Goal: Task Accomplishment & Management: Manage account settings

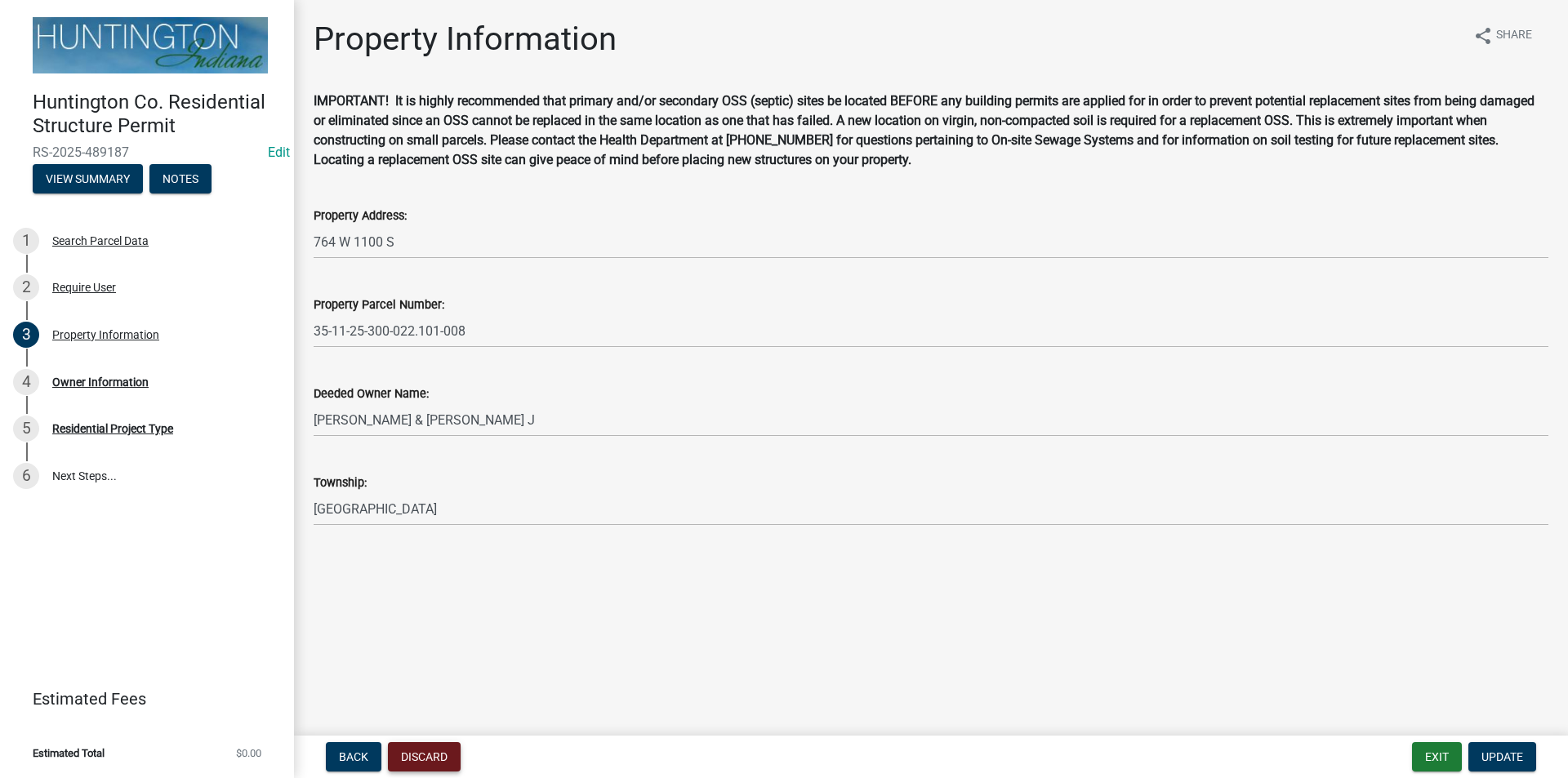
click at [429, 750] on button "Discard" at bounding box center [424, 756] width 72 height 29
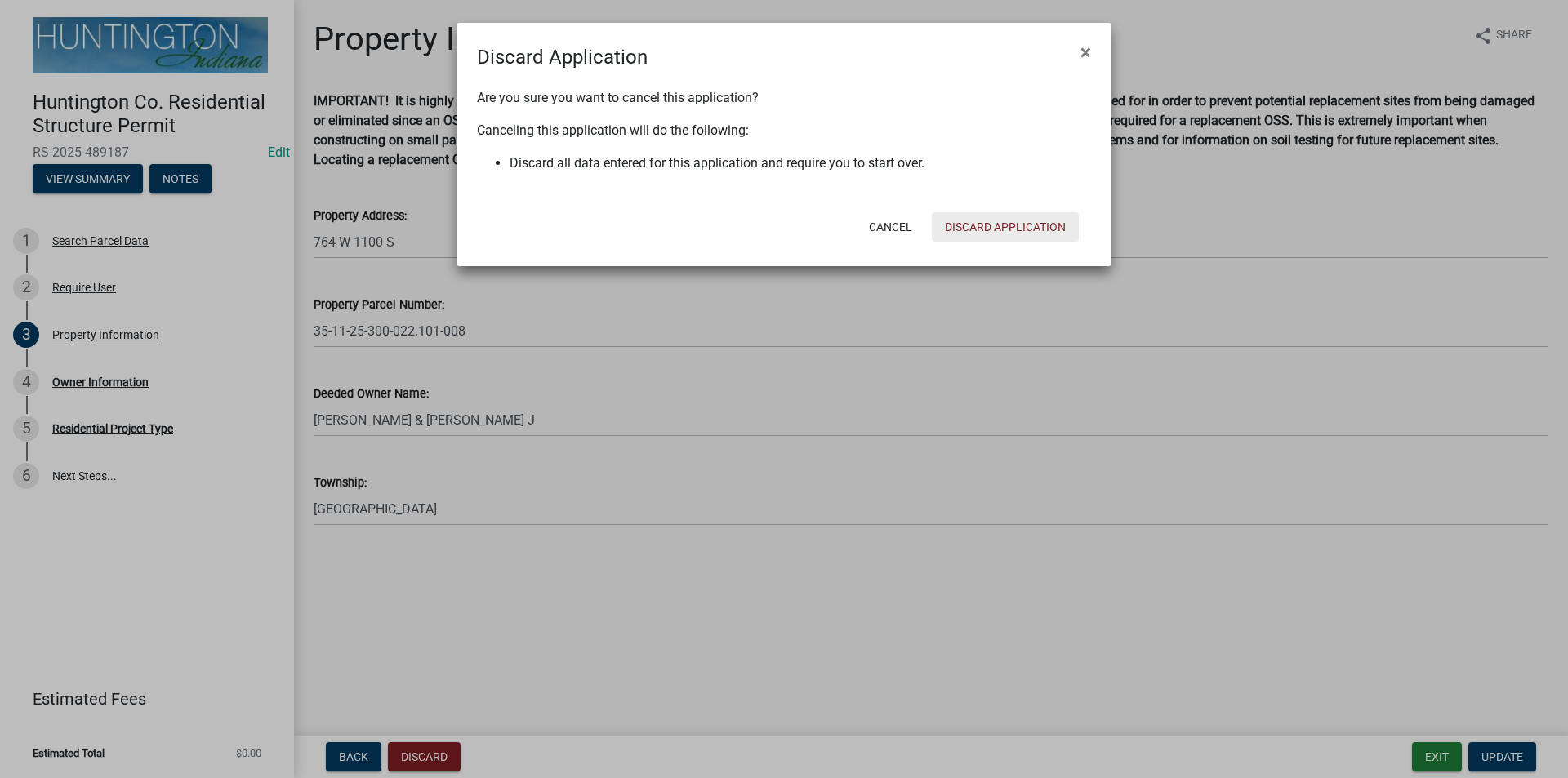
click at [984, 234] on button "Discard Application" at bounding box center [1005, 227] width 147 height 29
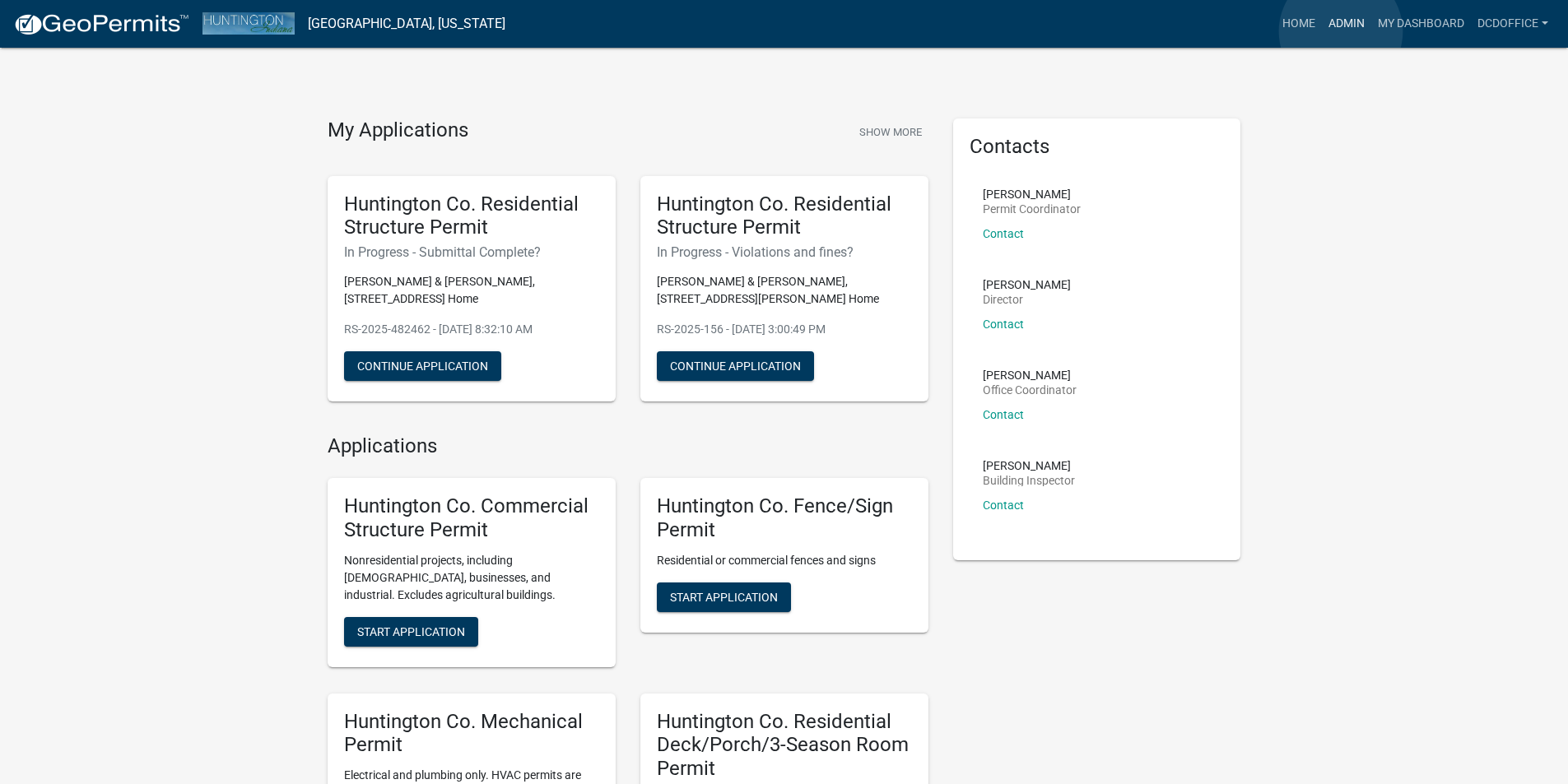
click at [1340, 31] on link "Admin" at bounding box center [1346, 23] width 50 height 31
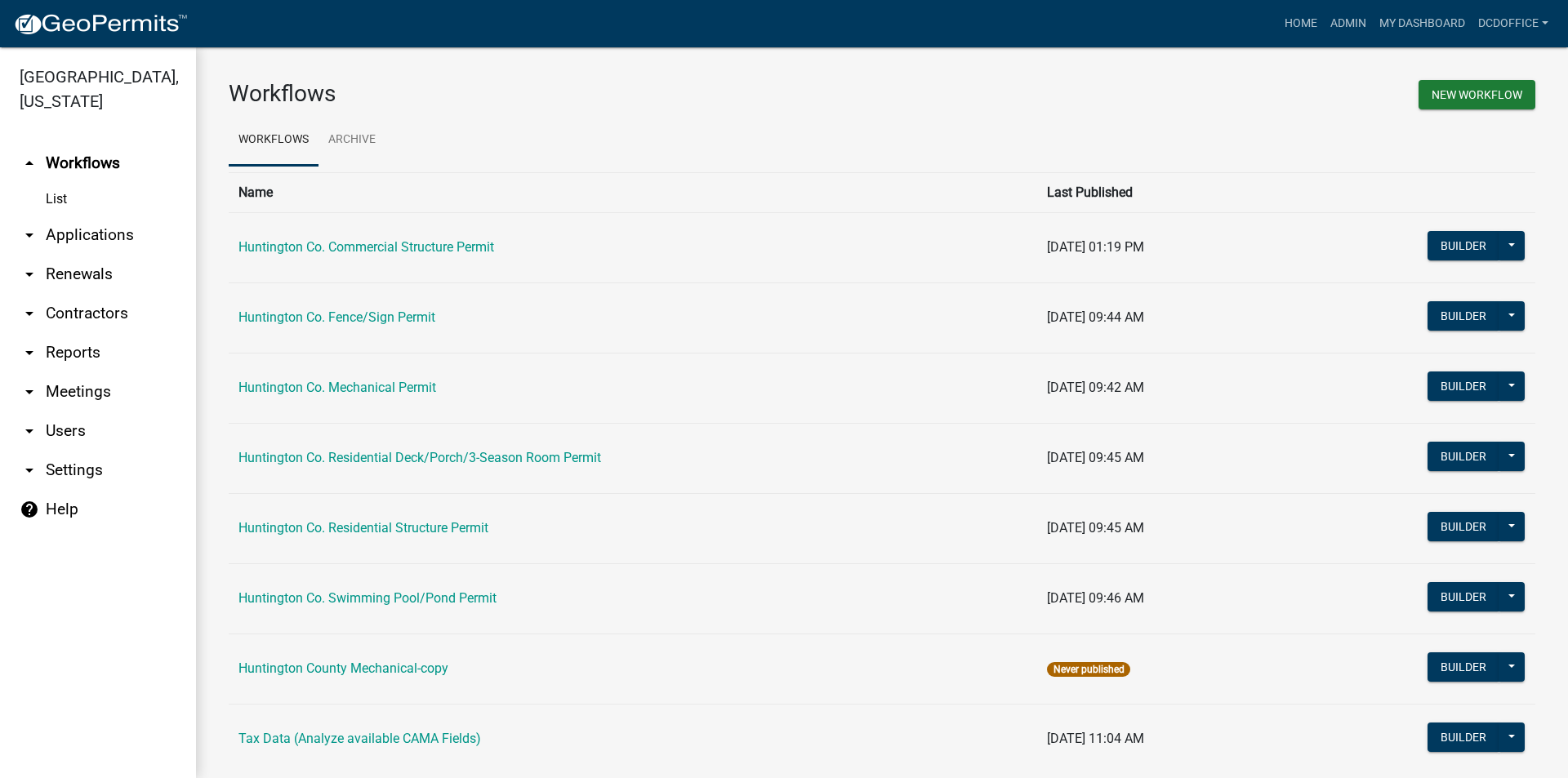
click at [75, 241] on link "arrow_drop_down Applications" at bounding box center [97, 234] width 196 height 39
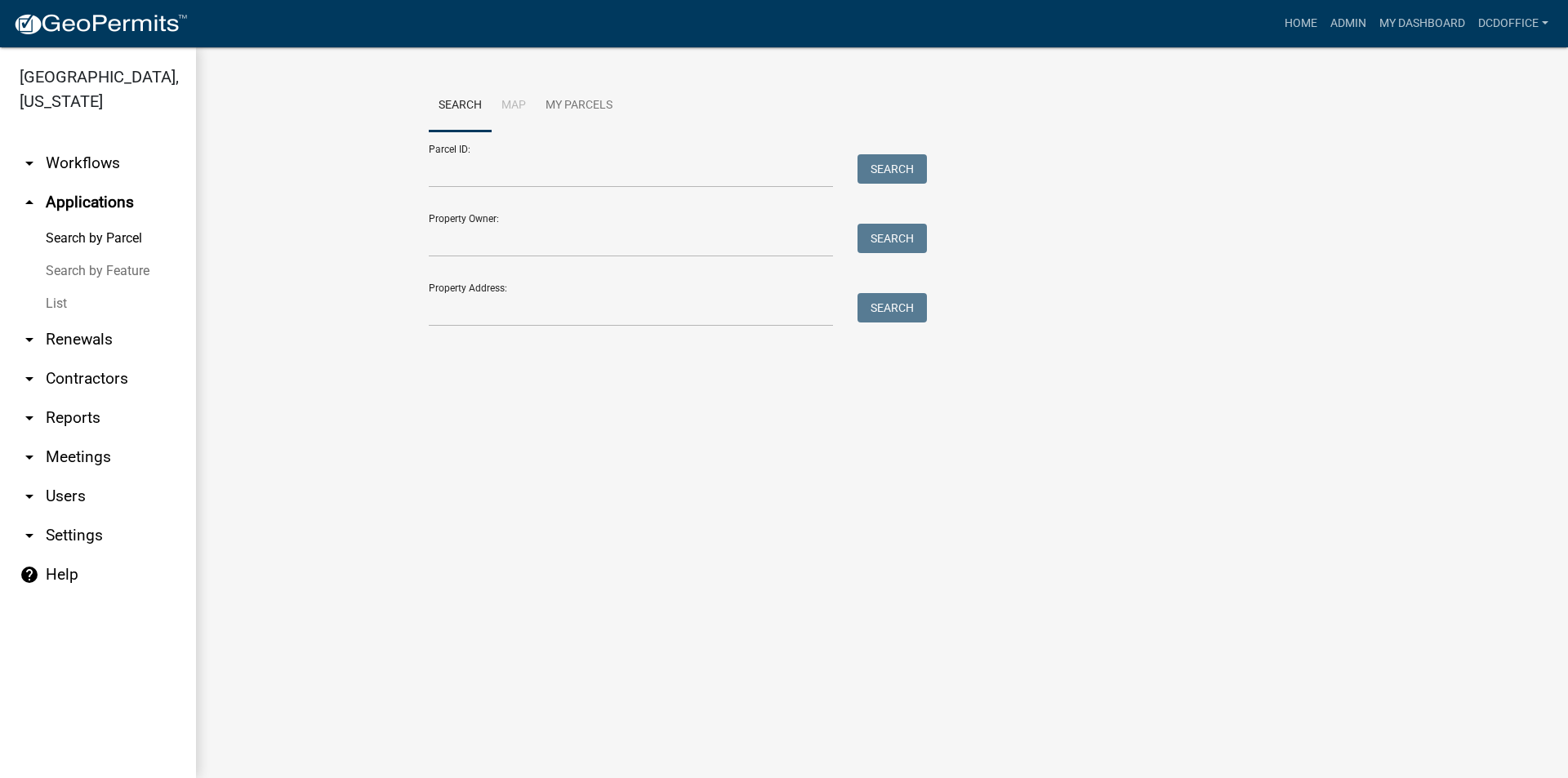
click at [50, 304] on link "List" at bounding box center [97, 303] width 196 height 33
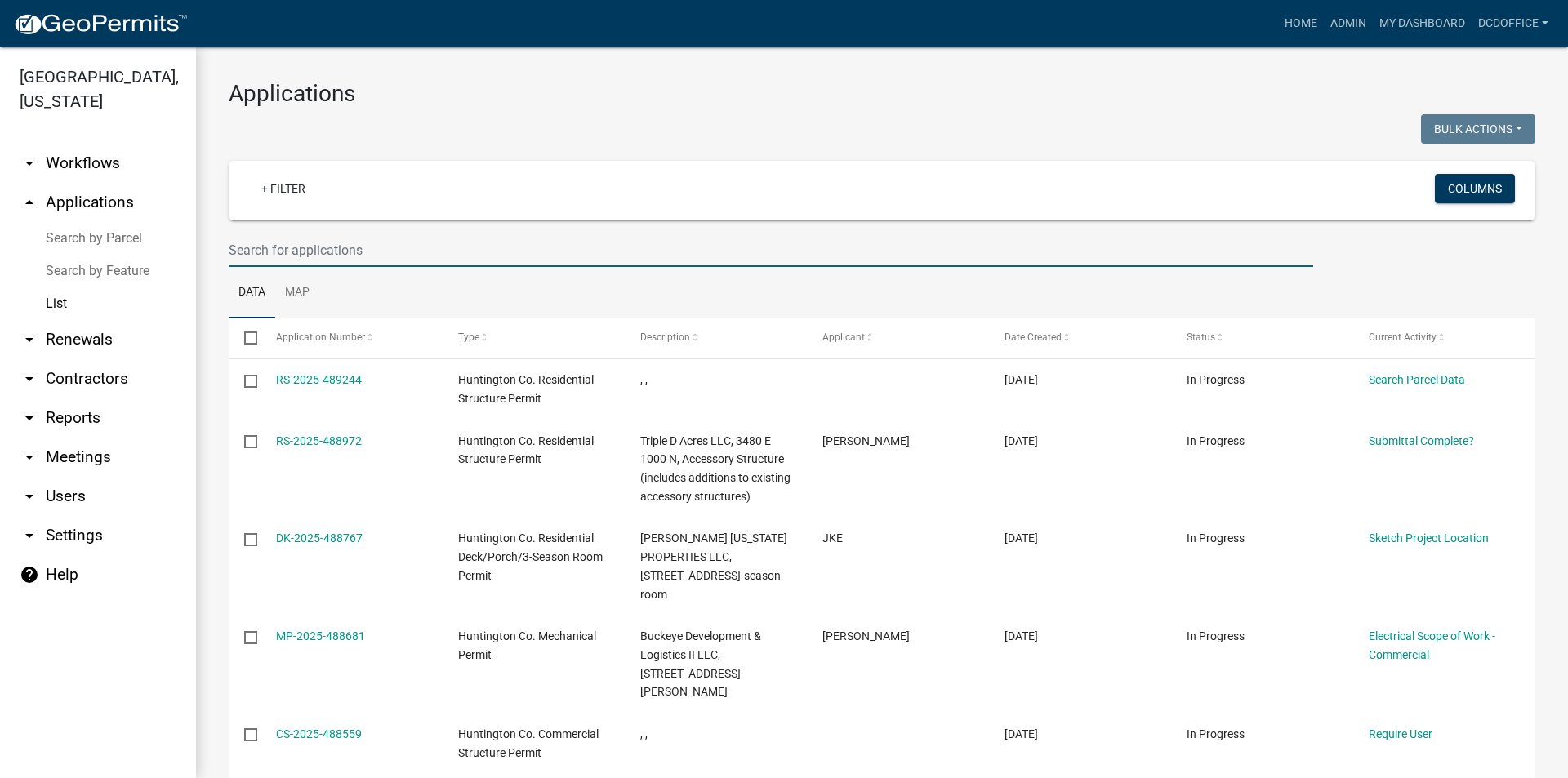
click at [384, 240] on input "text" at bounding box center [771, 250] width 1084 height 34
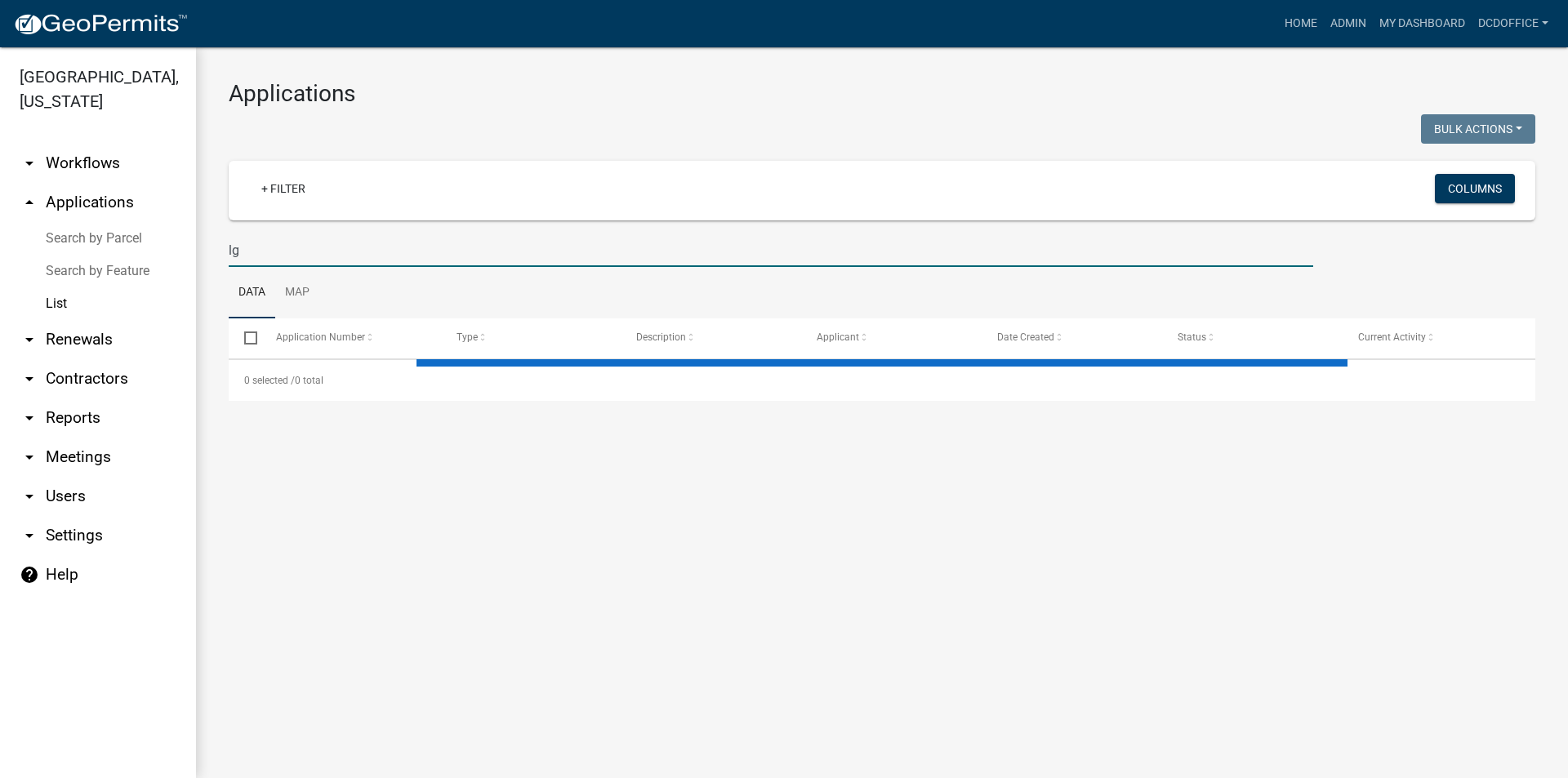
type input "l"
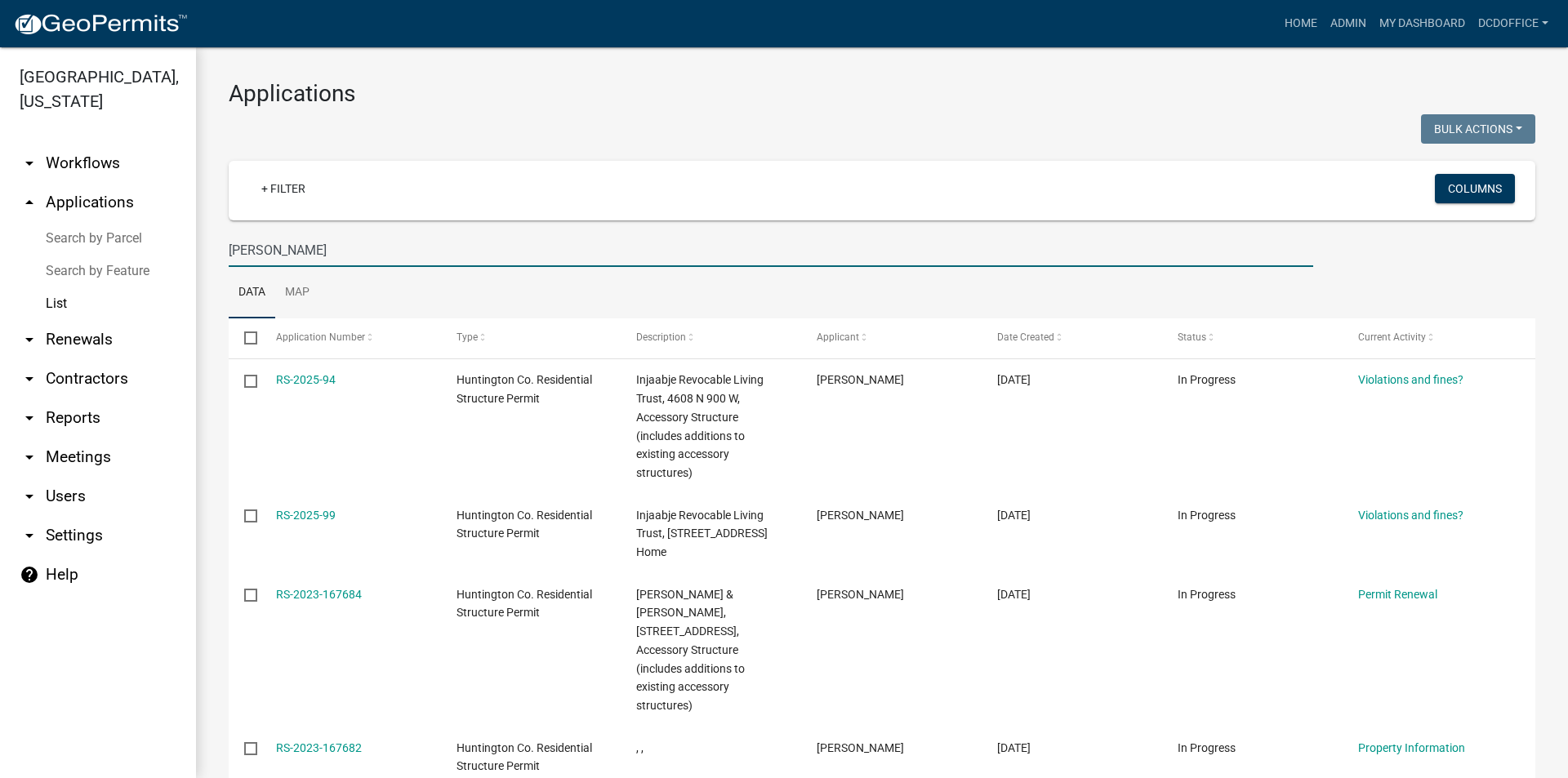
type input "[PERSON_NAME]"
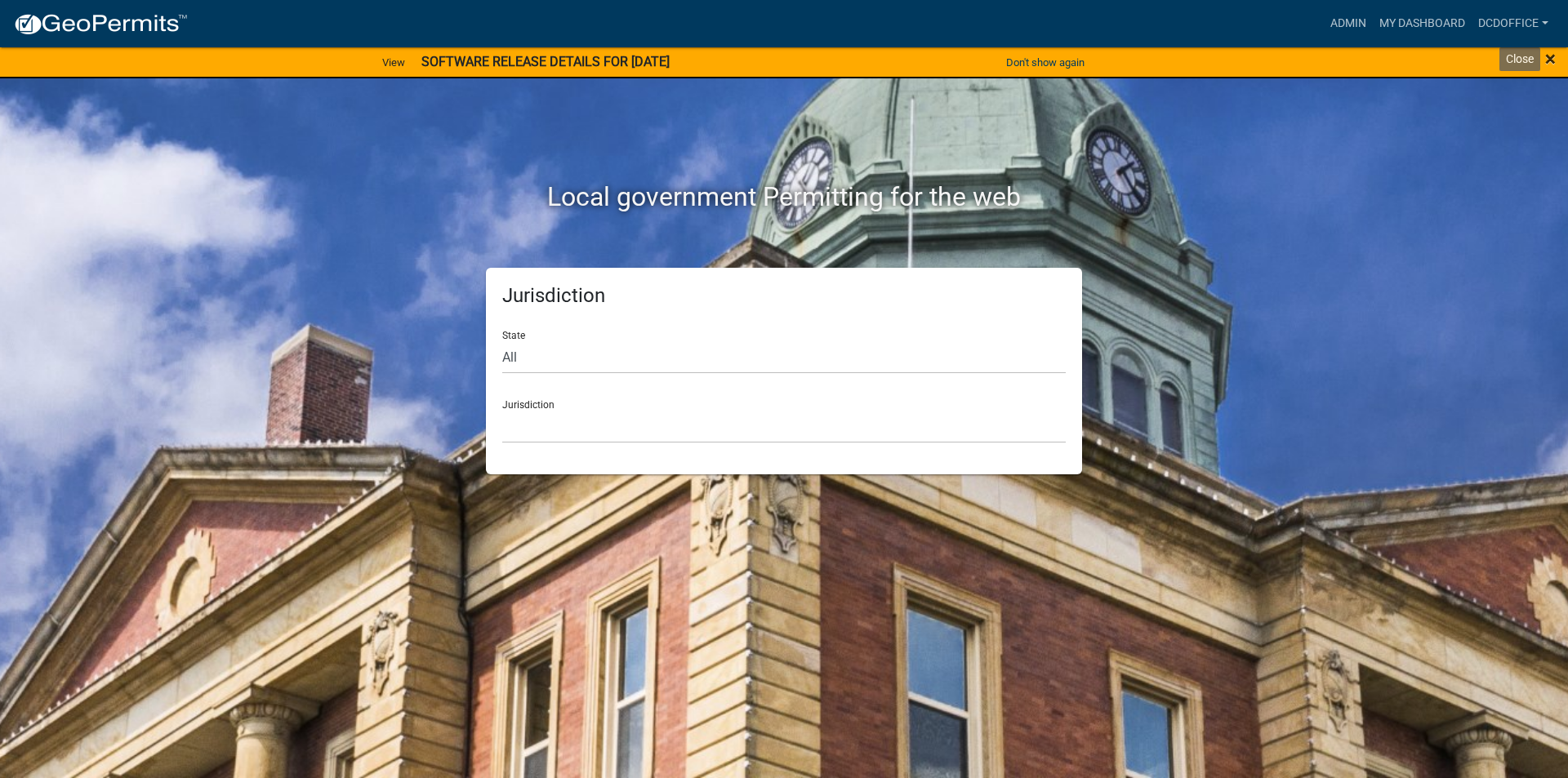
click at [1547, 58] on span "×" at bounding box center [1550, 59] width 10 height 23
